Goal: Task Accomplishment & Management: Manage account settings

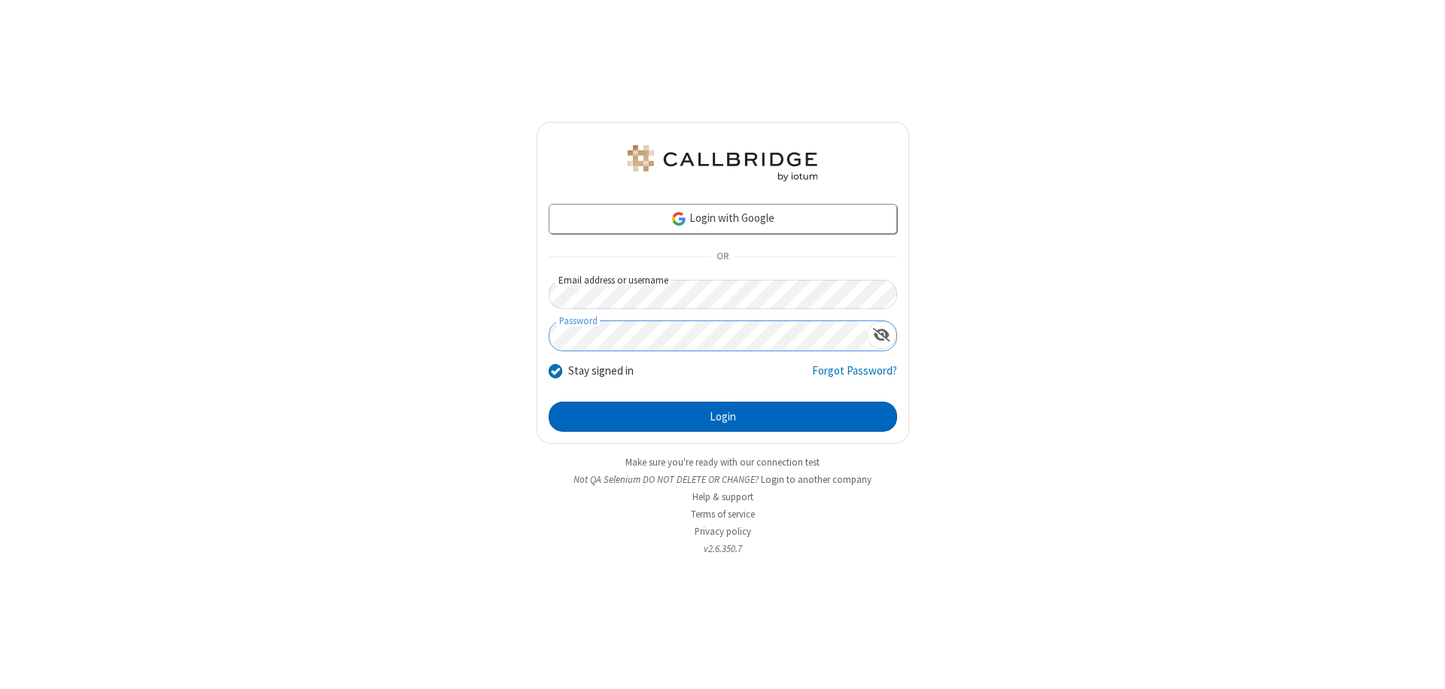
click at [722, 417] on button "Login" at bounding box center [723, 417] width 348 height 30
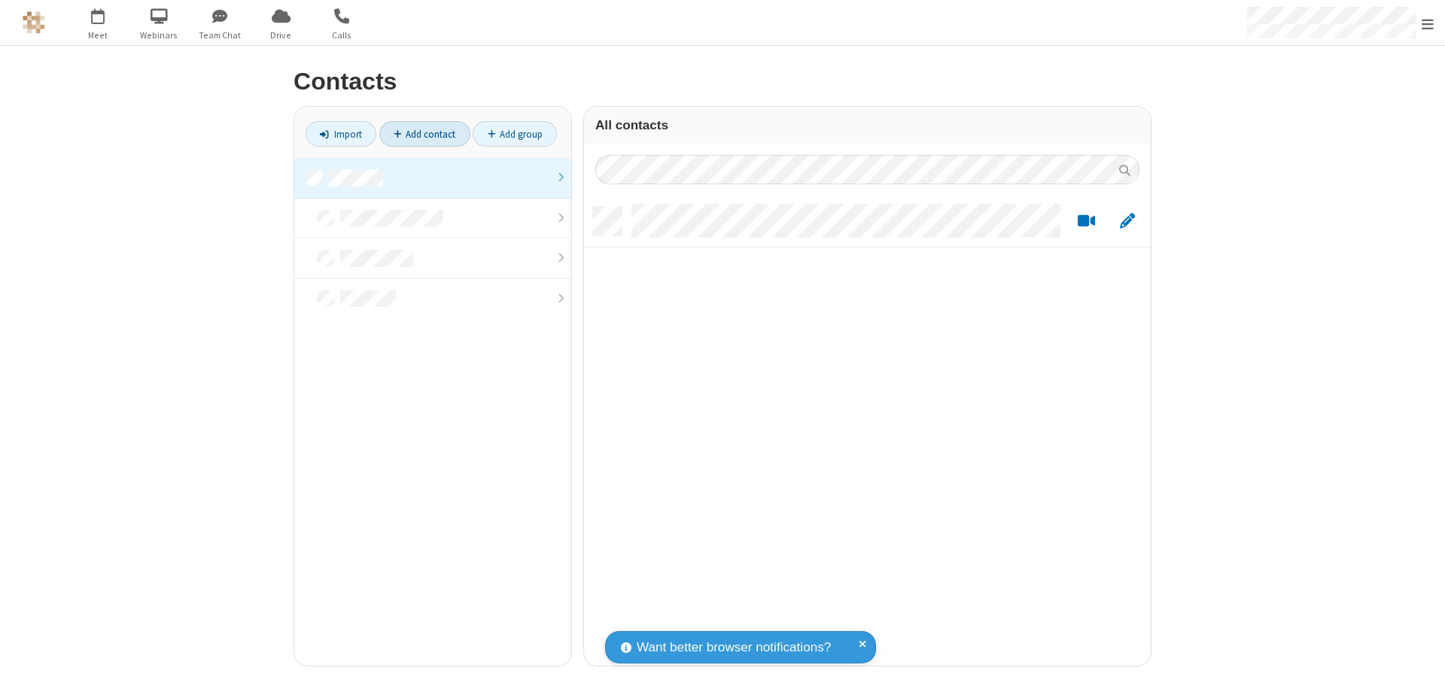
click at [424, 134] on link "Add contact" at bounding box center [424, 134] width 91 height 26
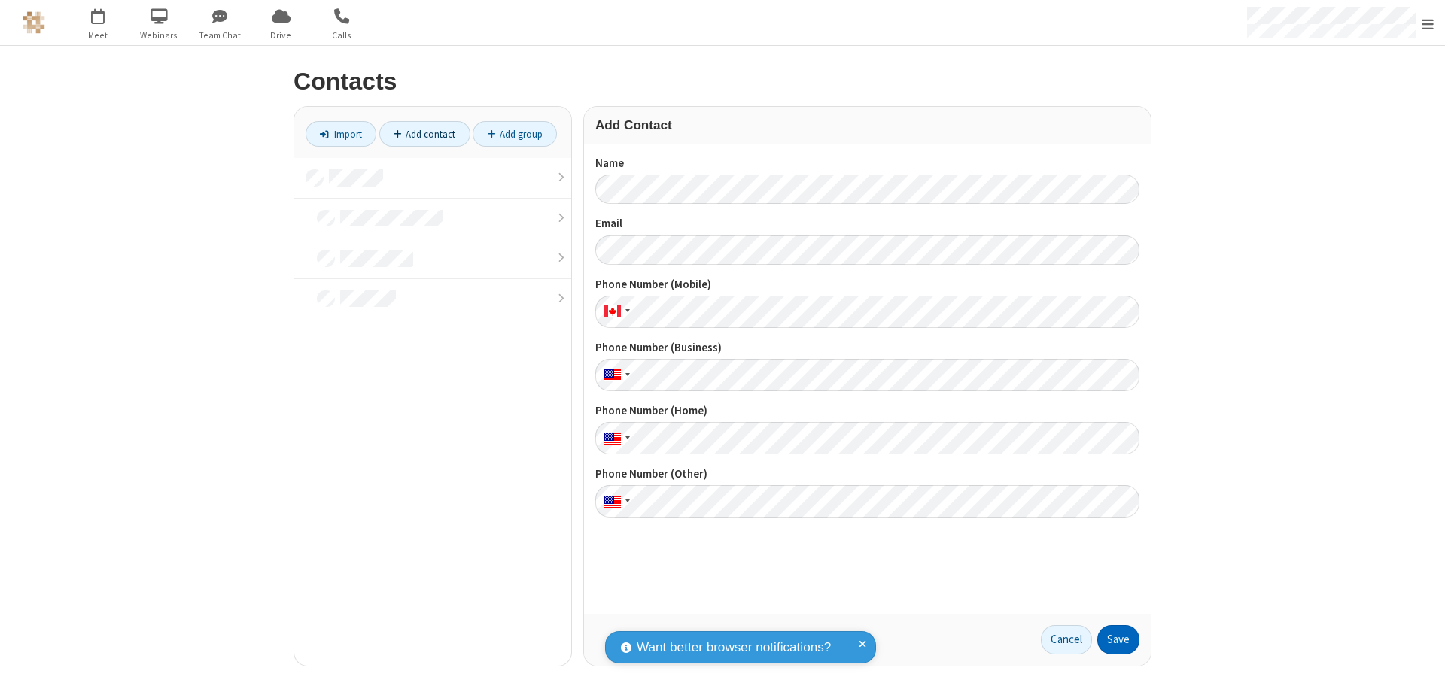
click at [1118, 640] on button "Save" at bounding box center [1118, 640] width 42 height 30
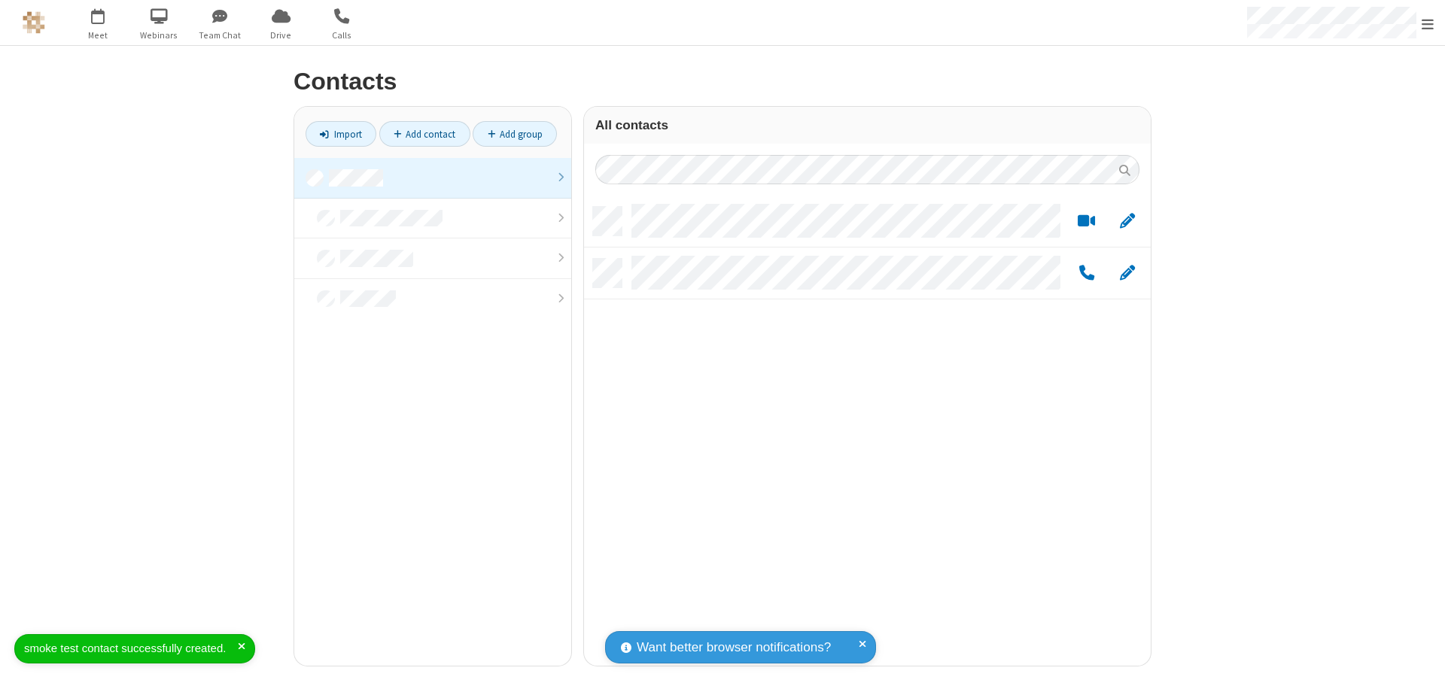
scroll to position [459, 555]
